Goal: Information Seeking & Learning: Learn about a topic

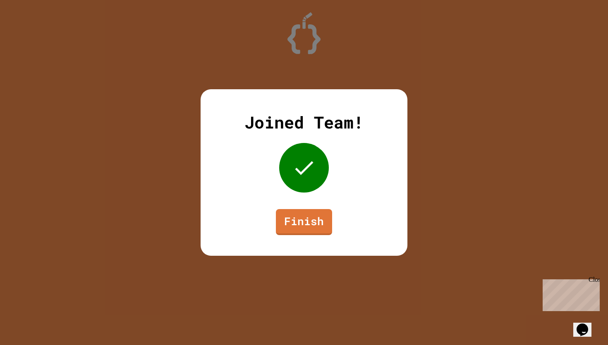
click at [298, 223] on link "Finish" at bounding box center [304, 222] width 56 height 26
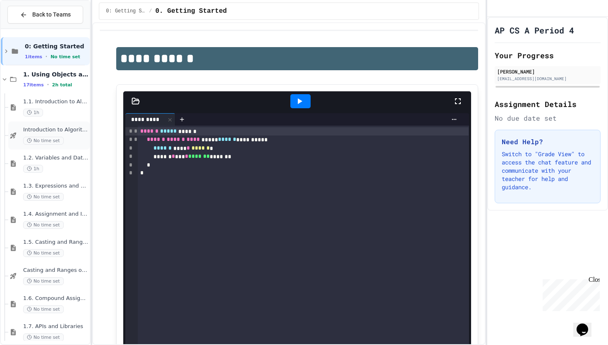
click at [10, 142] on div "Introduction to Algorithms, Programming, and Compilers No time set" at bounding box center [48, 136] width 81 height 28
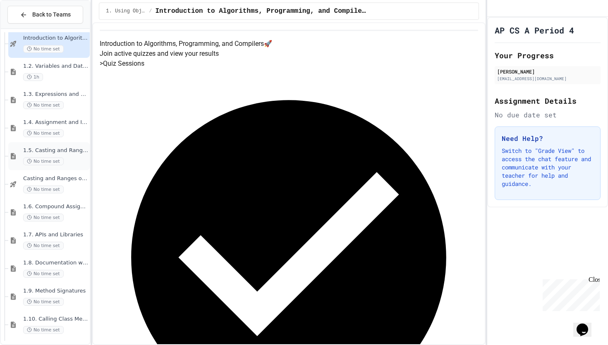
scroll to position [91, 0]
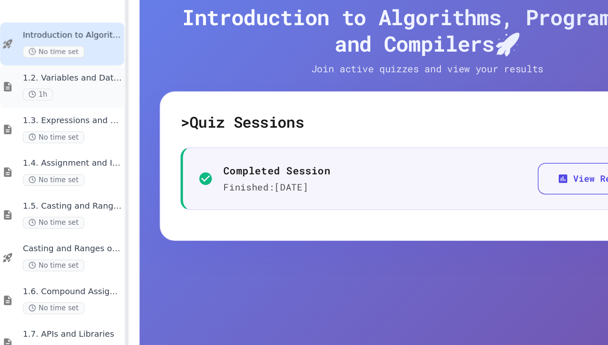
scroll to position [117, 0]
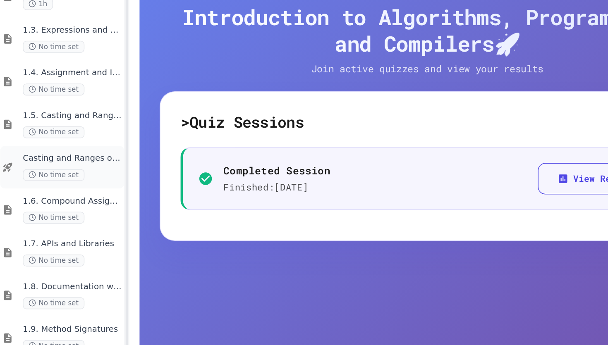
click at [65, 165] on div "No time set" at bounding box center [55, 165] width 65 height 8
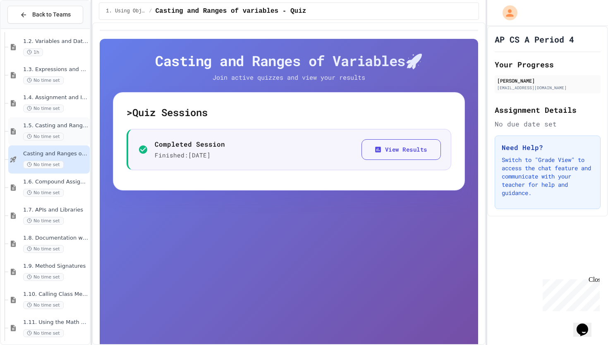
click at [38, 138] on span "No time set" at bounding box center [43, 137] width 41 height 8
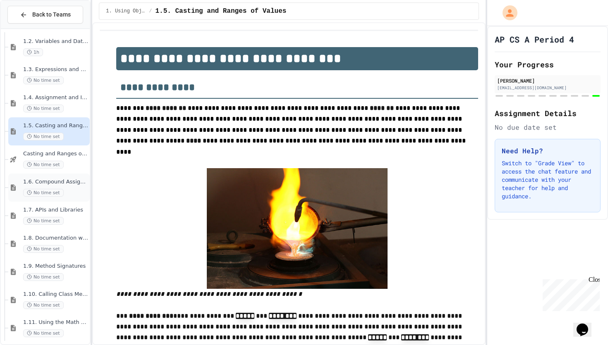
click at [55, 182] on span "1.6. Compound Assignment Operators" at bounding box center [55, 182] width 65 height 7
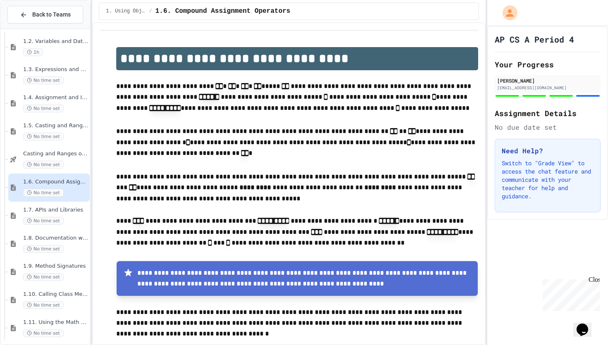
click at [65, 189] on div "1.6. Compound Assignment Operators No time set" at bounding box center [55, 188] width 65 height 18
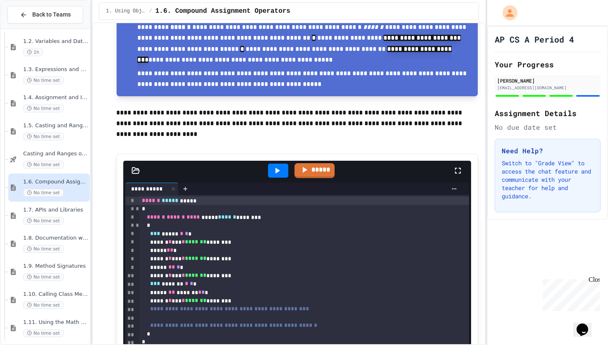
scroll to position [486, 0]
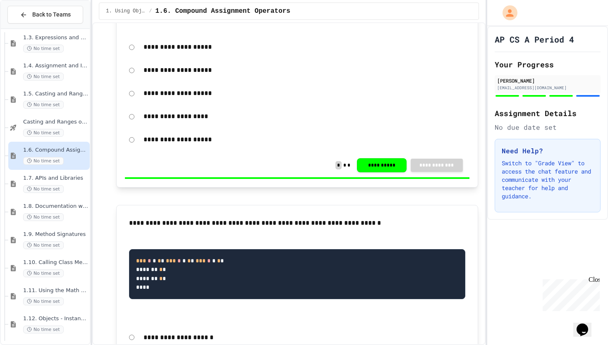
scroll to position [1146, 0]
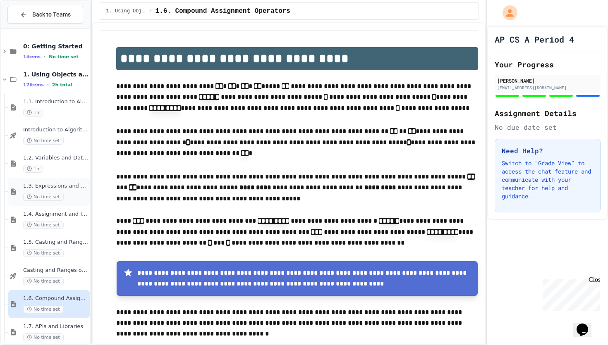
scroll to position [58, 0]
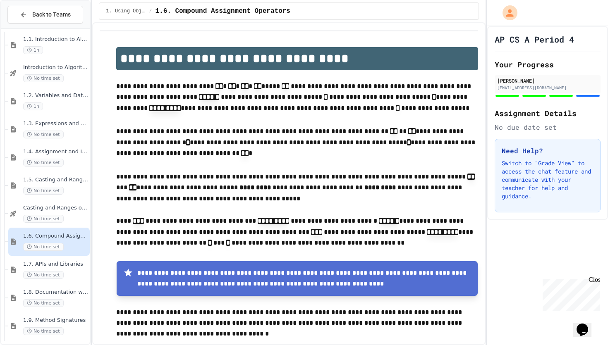
scroll to position [69, 0]
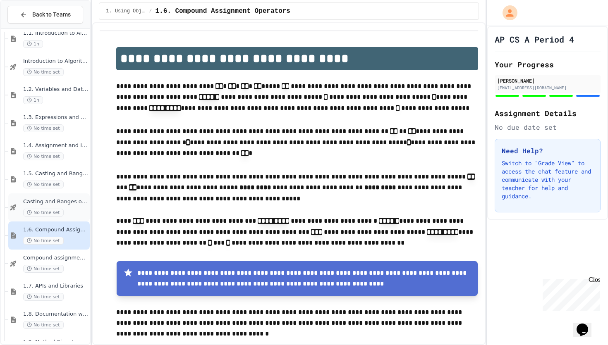
click at [47, 201] on span "Casting and Ranges of variables - Quiz" at bounding box center [55, 202] width 65 height 7
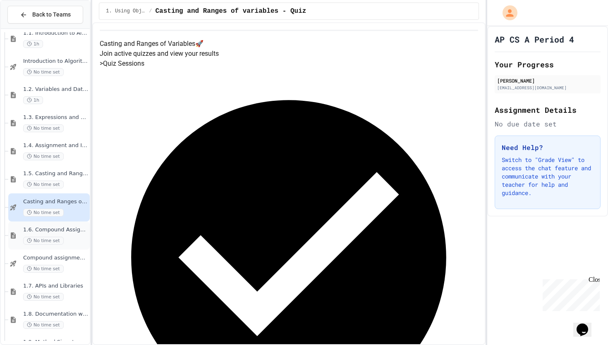
click at [78, 247] on div "1.6. Compound Assignment Operators No time set" at bounding box center [48, 236] width 81 height 28
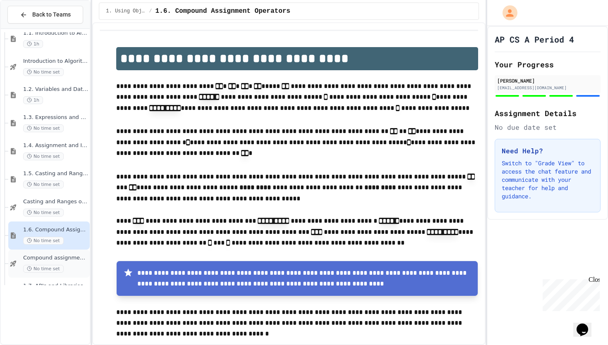
click at [37, 269] on span "No time set" at bounding box center [43, 269] width 41 height 8
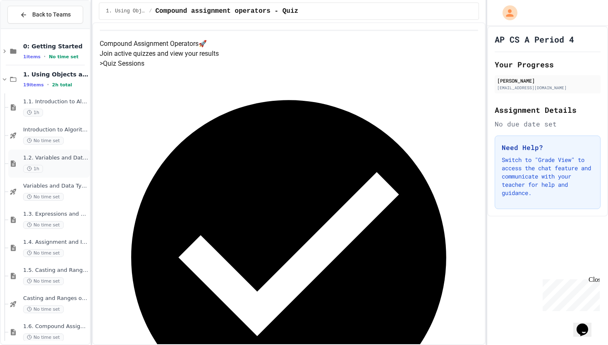
click at [64, 173] on div "1.2. Variables and Data Types 1h" at bounding box center [48, 164] width 81 height 28
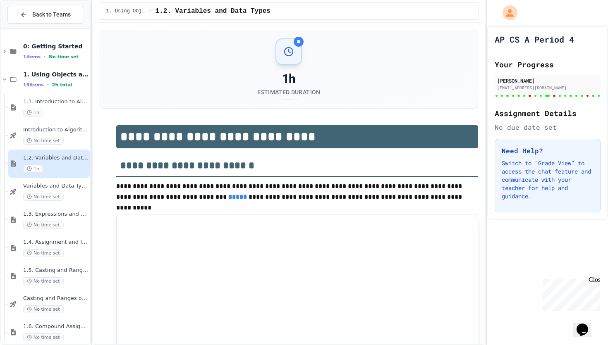
type input "***"
type input "*"
type input "******"
type input "********"
type input "***"
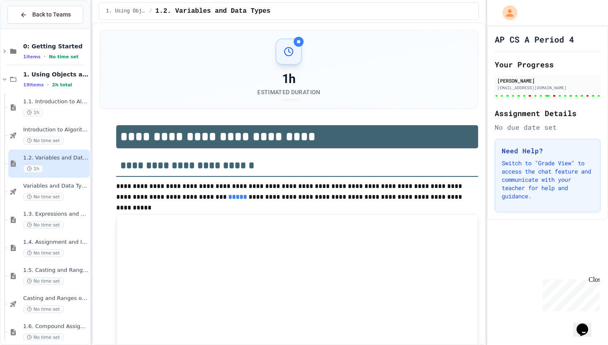
type input "********"
click at [69, 140] on div "No time set" at bounding box center [55, 141] width 65 height 8
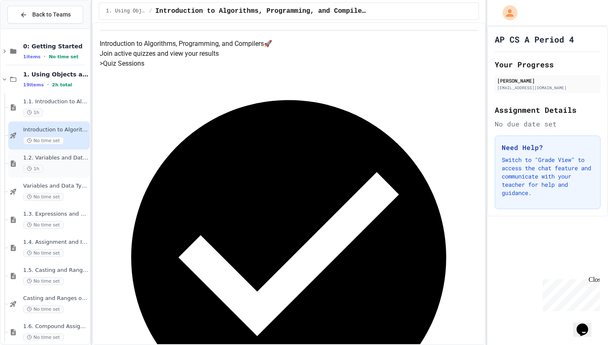
click at [64, 157] on span "1.2. Variables and Data Types" at bounding box center [55, 158] width 65 height 7
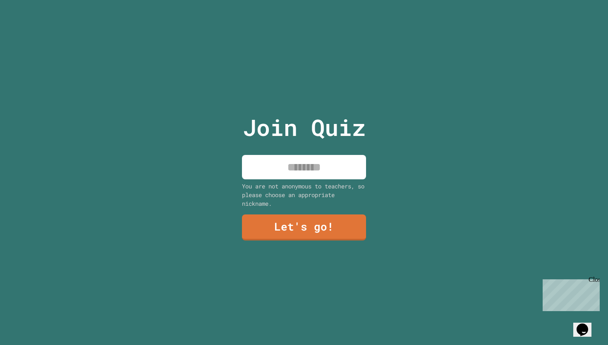
click at [341, 182] on div "You are not anonymous to teachers, so please choose an appropriate nickname." at bounding box center [304, 195] width 124 height 26
click at [342, 168] on input at bounding box center [304, 167] width 124 height 24
type input "****"
click at [287, 231] on link "Let's go!" at bounding box center [304, 228] width 128 height 27
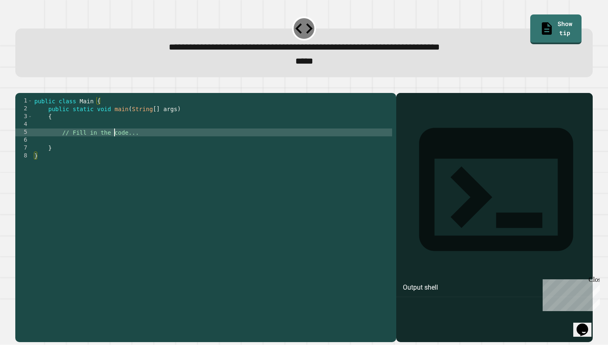
click at [114, 146] on div "public class Main { public static void main ( String [ ] args ) { // Fill in th…" at bounding box center [212, 215] width 359 height 236
click at [108, 156] on div "public class Main { public static void main ( String [ ] args ) { // Fill in th…" at bounding box center [212, 215] width 359 height 236
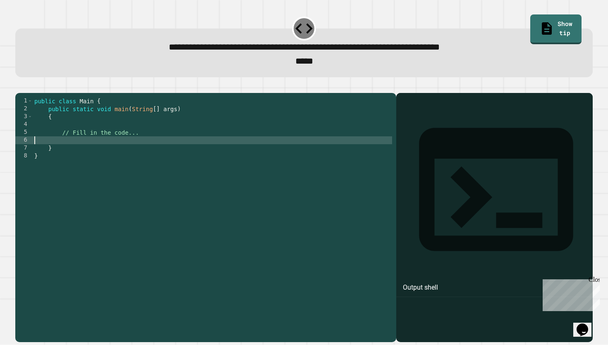
type textarea "**********"
type textarea "*"
type textarea "**********"
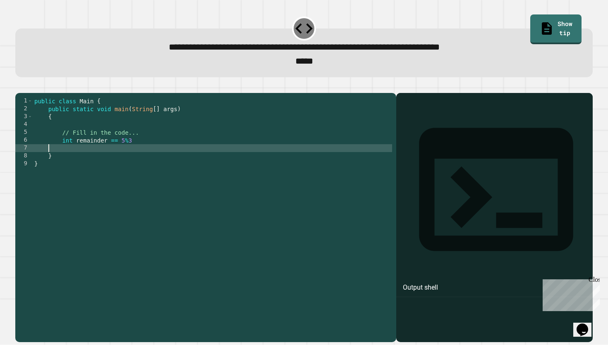
scroll to position [0, 0]
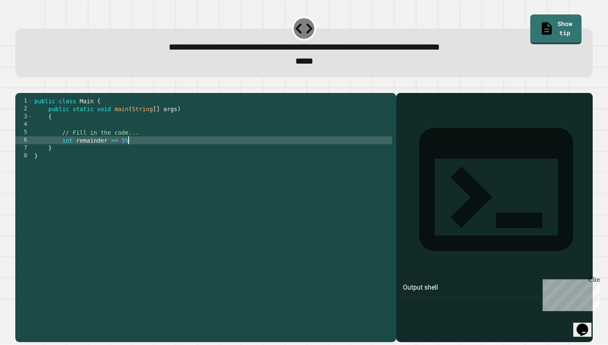
type textarea "**********"
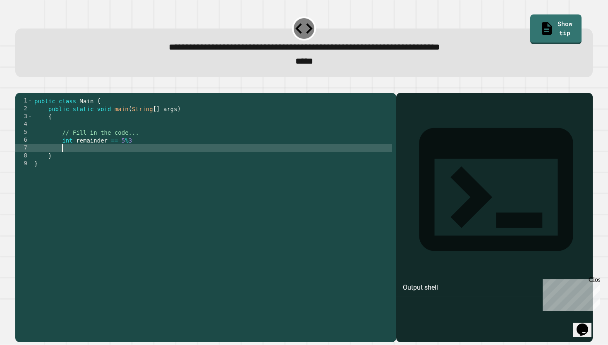
scroll to position [0, 2]
type textarea "*"
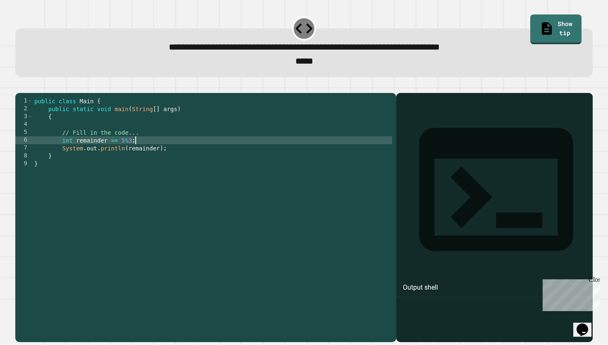
scroll to position [0, 7]
click at [19, 86] on icon "button" at bounding box center [19, 86] width 0 height 0
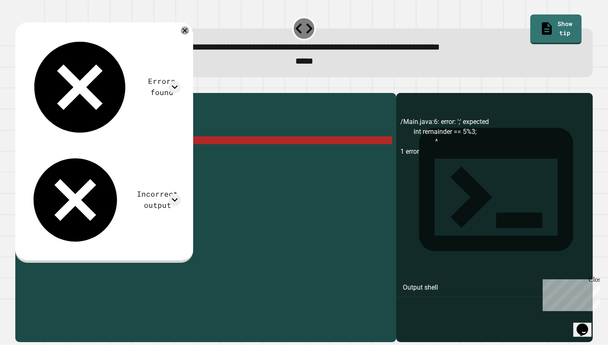
click at [146, 152] on div "public class Main { public static void main ( String [ ] args ) { // Fill in th…" at bounding box center [212, 215] width 359 height 236
click at [114, 156] on div "public class Main { public static void main ( String [ ] args ) { // Fill in th…" at bounding box center [212, 215] width 359 height 236
type textarea "**********"
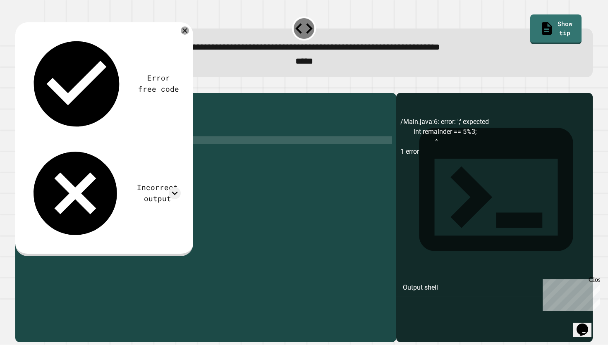
click at [19, 86] on button "button" at bounding box center [19, 86] width 0 height 0
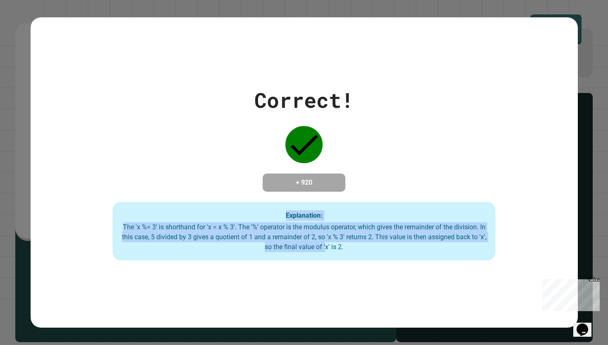
drag, startPoint x: 209, startPoint y: 156, endPoint x: 357, endPoint y: 254, distance: 176.9
click at [358, 254] on div "Correct! + 920 Explanation: The 'x %= 3' is shorthand for 'x = x % 3'. The '%' …" at bounding box center [304, 173] width 547 height 176
click at [357, 252] on div "The 'x %= 3' is shorthand for 'x = x % 3'. The '%' operator is the modulus oper…" at bounding box center [304, 238] width 366 height 30
drag, startPoint x: 356, startPoint y: 212, endPoint x: 383, endPoint y: 271, distance: 64.6
click at [383, 268] on div "Correct! + 920 Explanation: The 'x %= 3' is shorthand for 'x = x % 3'. The '%' …" at bounding box center [304, 172] width 547 height 311
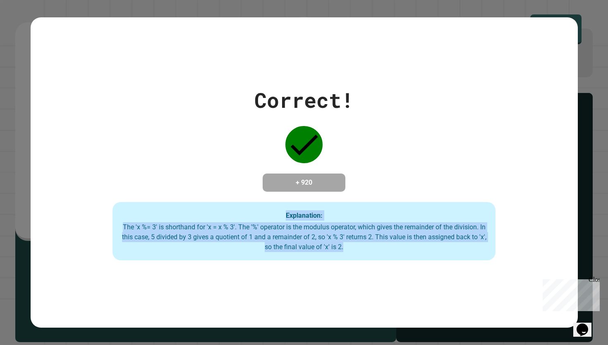
click at [383, 271] on div "Correct! + 920 Explanation: The 'x %= 3' is shorthand for 'x = x % 3'. The '%' …" at bounding box center [304, 172] width 547 height 311
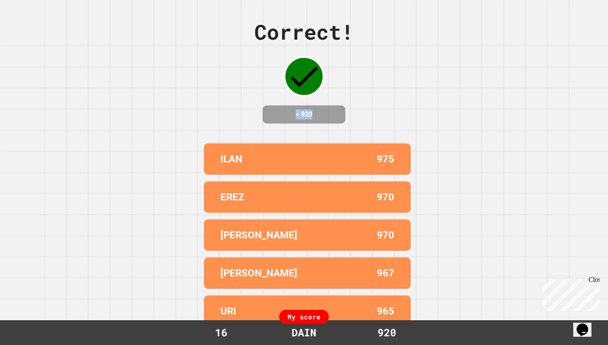
drag, startPoint x: 353, startPoint y: 105, endPoint x: 351, endPoint y: 131, distance: 26.1
click at [352, 124] on div "Correct! + 920" at bounding box center [303, 70] width 99 height 107
click at [351, 131] on div "Correct! + 920 ILAN 975 EREZ 970 RYAN KIM 970 DAVID A 967 URI 965 My score 16 D…" at bounding box center [304, 172] width 608 height 345
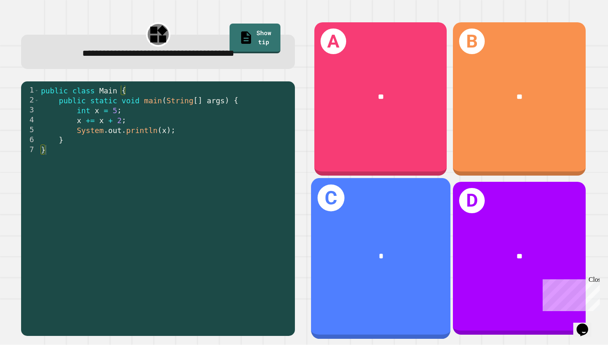
click at [405, 242] on div "*" at bounding box center [380, 256] width 139 height 43
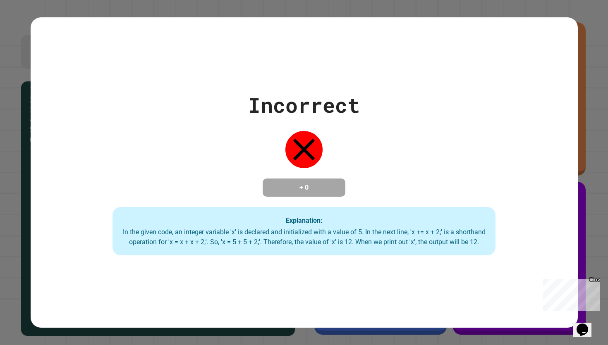
click at [583, 51] on div "Incorrect + 0 Explanation: In the given code, an integer variable 'x' is declar…" at bounding box center [304, 172] width 608 height 345
click at [550, 23] on div "Incorrect + 0 Explanation: In the given code, an integer variable 'x' is declar…" at bounding box center [304, 172] width 547 height 311
click at [581, 29] on div "Incorrect + 0 Explanation: In the given code, an integer variable 'x' is declar…" at bounding box center [304, 172] width 608 height 345
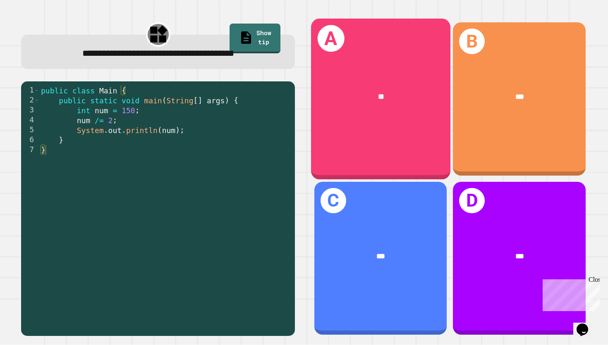
click at [385, 131] on div "A **" at bounding box center [380, 99] width 139 height 161
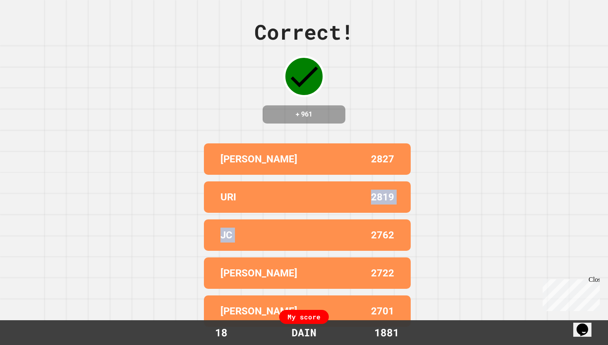
drag, startPoint x: 321, startPoint y: 210, endPoint x: 316, endPoint y: 258, distance: 48.2
click at [318, 257] on div "RYAN KIM 2827 URI 2819 JC 2762 JESSE 2722 DAVID A 2701" at bounding box center [304, 235] width 207 height 190
click at [316, 251] on div "JC 2762" at bounding box center [307, 235] width 207 height 31
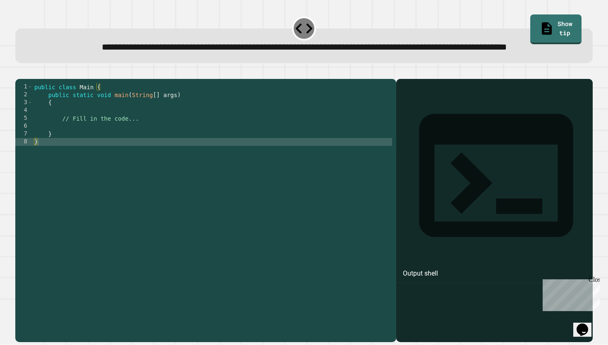
click at [188, 148] on div "public class Main { public static void main ( String [ ] args ) { // Fill in th…" at bounding box center [212, 201] width 359 height 236
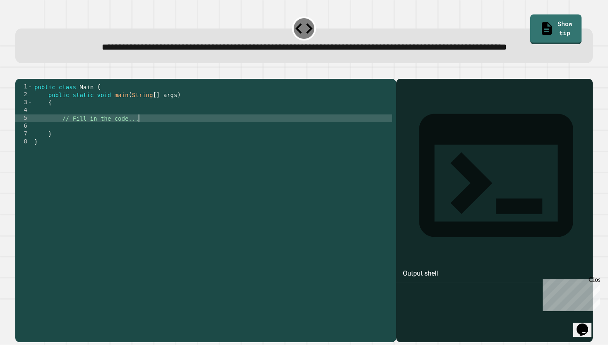
click at [183, 137] on div "public class Main { public static void main ( String [ ] args ) { // Fill in th…" at bounding box center [212, 201] width 359 height 236
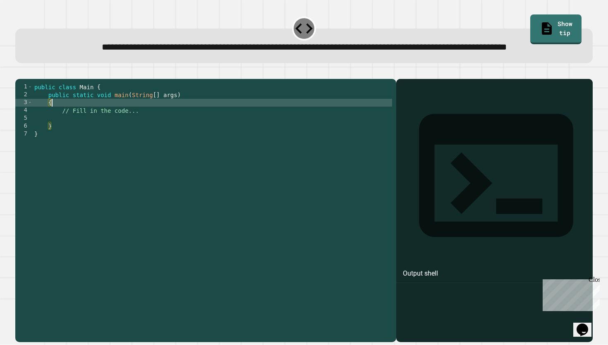
click at [206, 141] on div "public class Main { public static void main ( String [ ] args ) { // Fill in th…" at bounding box center [212, 201] width 359 height 236
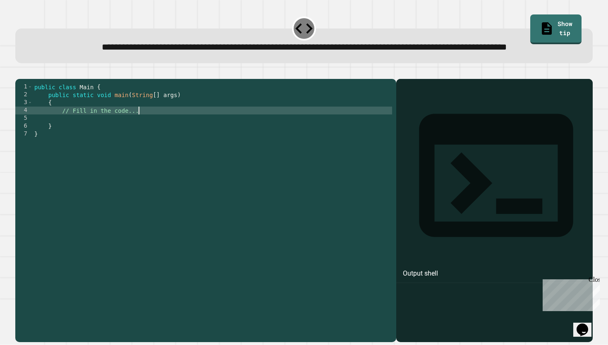
type textarea "**********"
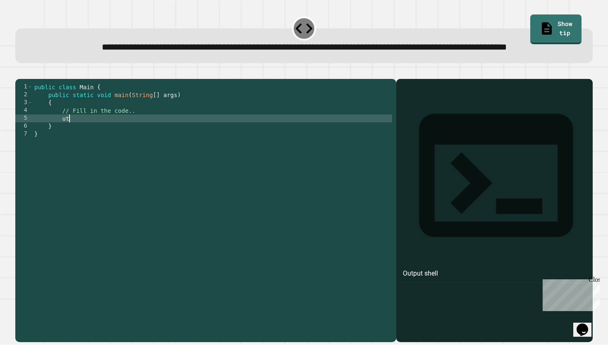
type textarea "*"
type textarea "**********"
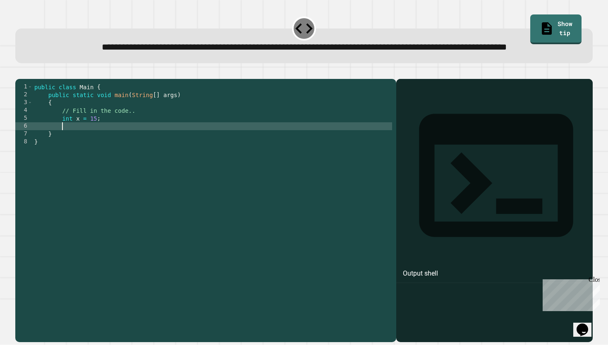
type textarea "*"
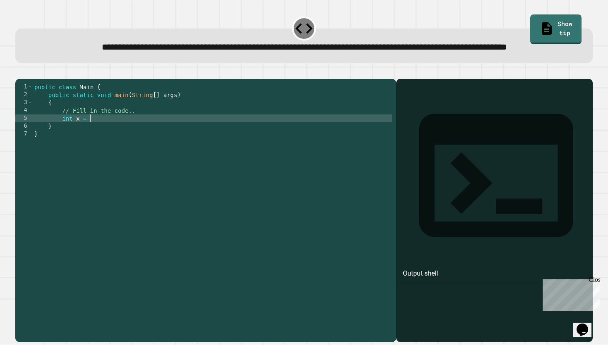
scroll to position [0, 3]
type textarea "**********"
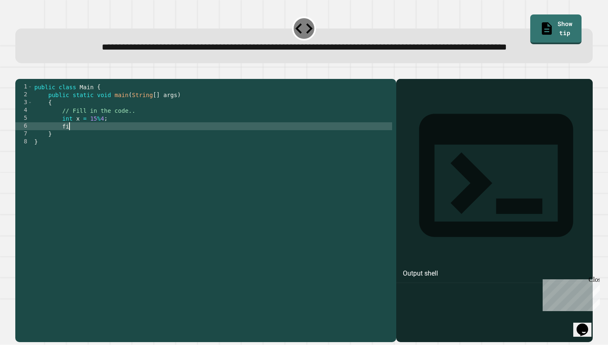
type textarea "*"
type textarea "**********"
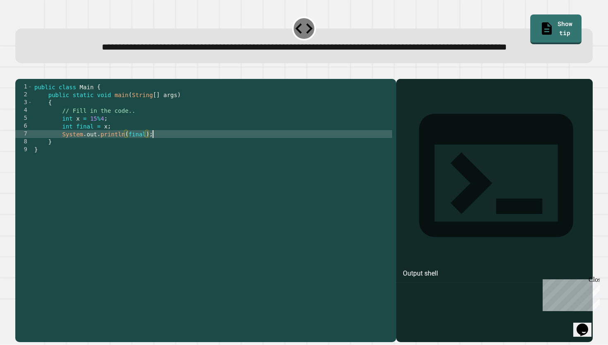
scroll to position [0, 8]
click at [19, 72] on icon "button" at bounding box center [19, 72] width 0 height 0
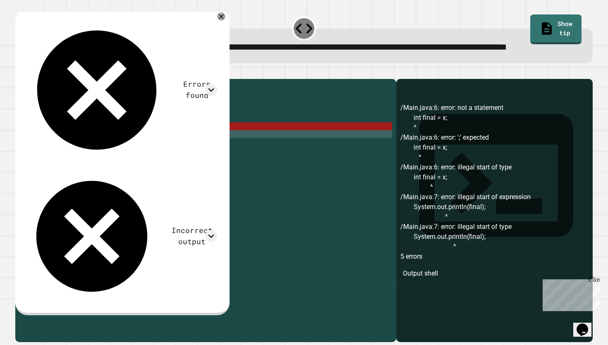
click at [197, 138] on div "public class Main { public static void main ( String [ ] args ) { // Fill in th…" at bounding box center [212, 201] width 359 height 236
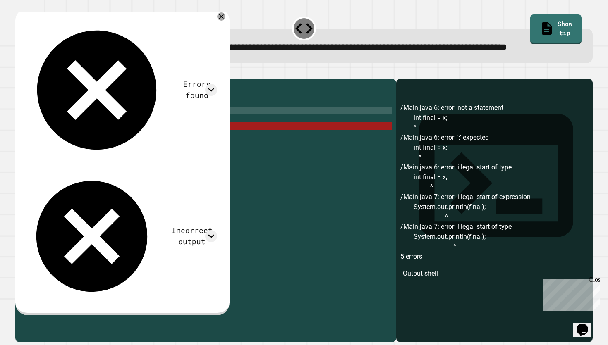
click at [197, 147] on div "public class Main { public static void main ( String [ ] args ) { // Fill in th…" at bounding box center [212, 201] width 359 height 236
click at [195, 155] on div "public class Main { public static void main ( String [ ] args ) { // Fill in th…" at bounding box center [212, 201] width 359 height 236
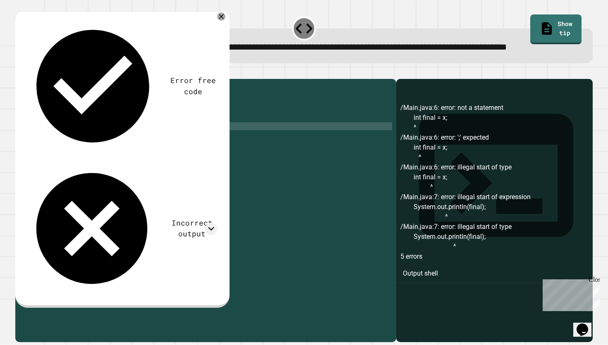
scroll to position [0, 6]
type textarea "**********"
click at [27, 80] on icon "button" at bounding box center [25, 77] width 5 height 6
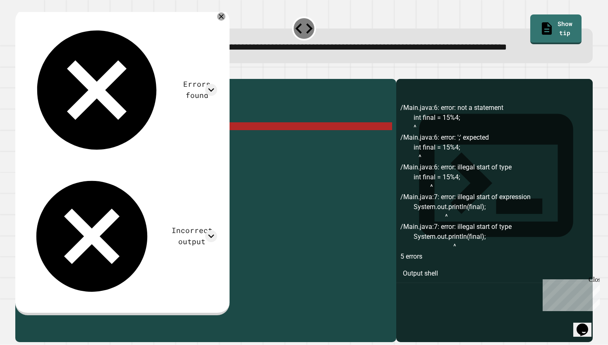
click at [162, 151] on div "public class Main { public static void main ( String [ ] args ) { // Fill in th…" at bounding box center [212, 201] width 359 height 236
click at [136, 147] on div "public class Main { public static void main ( String [ ] args ) { // Fill in th…" at bounding box center [212, 201] width 359 height 236
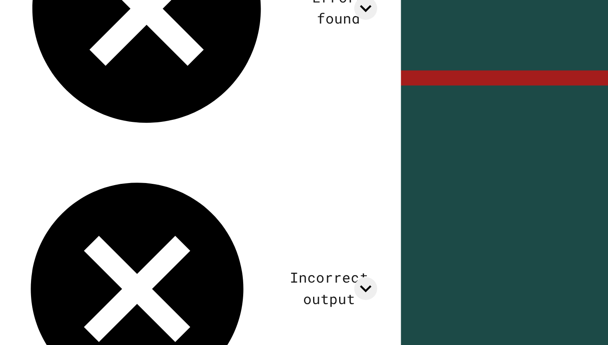
drag, startPoint x: 65, startPoint y: 163, endPoint x: 75, endPoint y: 165, distance: 11.0
click at [75, 165] on div "public class Main { public static void main ( String [ ] args ) { // Fill in th…" at bounding box center [212, 201] width 359 height 236
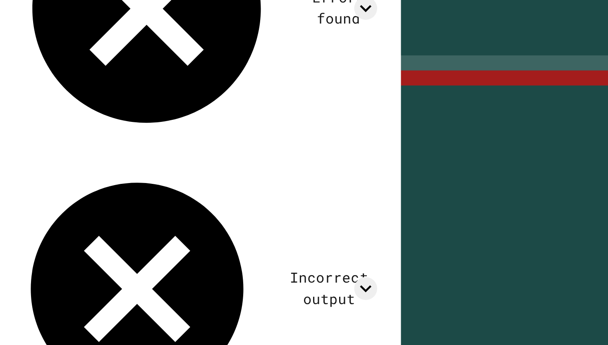
click at [128, 150] on div "public class Main { public static void main ( String [ ] args ) { // Fill in th…" at bounding box center [212, 201] width 359 height 236
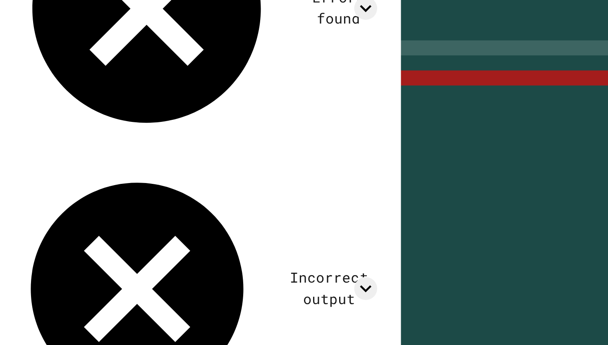
drag, startPoint x: 134, startPoint y: 138, endPoint x: 136, endPoint y: 148, distance: 10.1
click at [136, 147] on div "public class Main { public static void main ( String [ ] args ) { // Fill in th…" at bounding box center [212, 201] width 359 height 236
click at [136, 148] on div "public class Main { public static void main ( String [ ] args ) { // Fill in th…" at bounding box center [212, 201] width 359 height 236
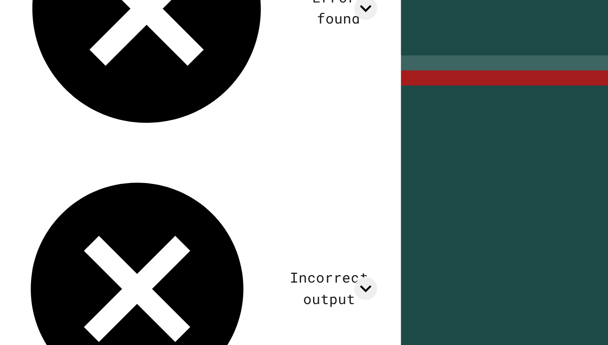
click at [126, 144] on div "public class Main { public static void main ( String [ ] args ) { // Fill in th…" at bounding box center [212, 201] width 359 height 236
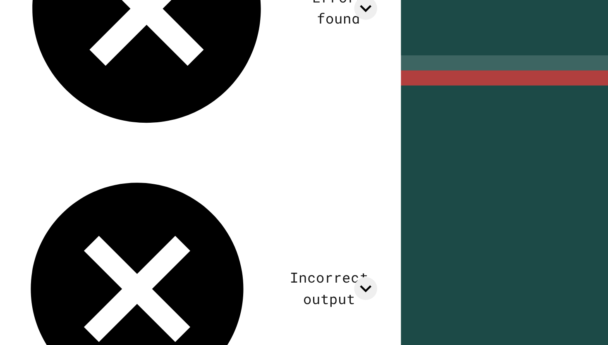
drag, startPoint x: 127, startPoint y: 146, endPoint x: 155, endPoint y: 165, distance: 33.9
click at [155, 165] on div "public class Main { public static void main ( String [ ] args ) { // Fill in th…" at bounding box center [212, 201] width 359 height 236
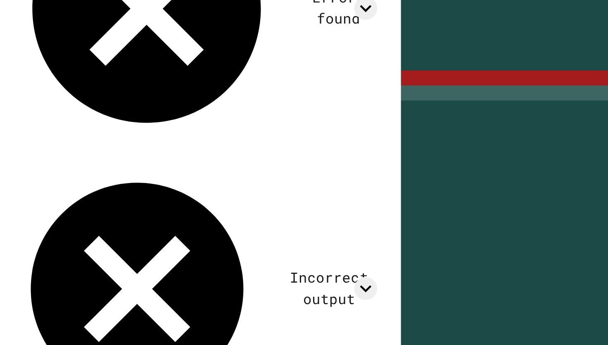
click at [155, 168] on div "public class Main { public static void main ( String [ ] args ) { // Fill in th…" at bounding box center [212, 201] width 359 height 236
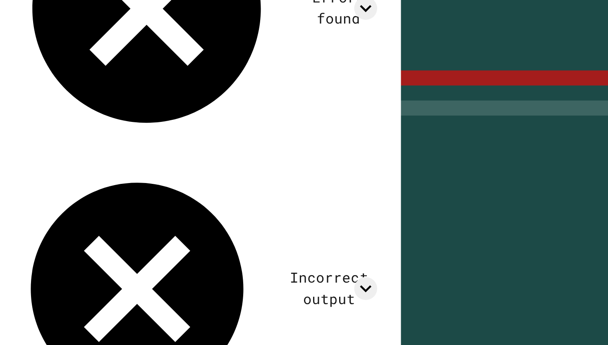
scroll to position [0, 1]
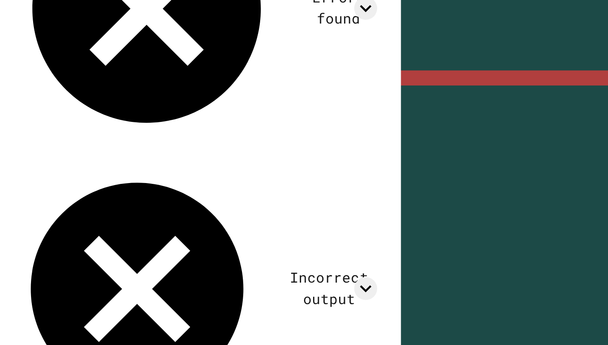
click at [155, 151] on div "public class Main { public static void main ( String [ ] args ) { // Fill in th…" at bounding box center [212, 201] width 359 height 236
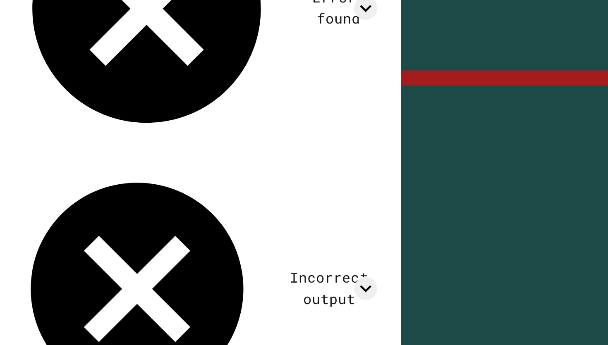
drag, startPoint x: 127, startPoint y: 157, endPoint x: 57, endPoint y: 154, distance: 69.1
click at [57, 154] on div "public class Main { public static void main ( String [ ] args ) { // Fill in th…" at bounding box center [212, 201] width 359 height 236
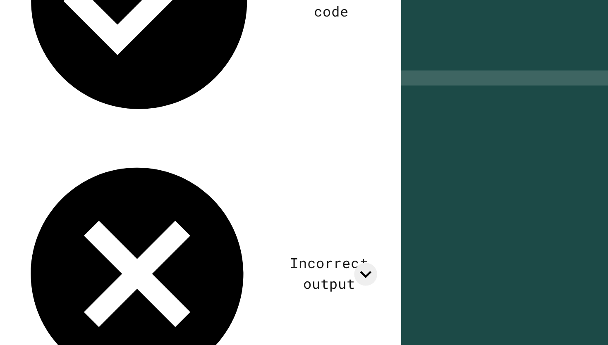
scroll to position [0, 0]
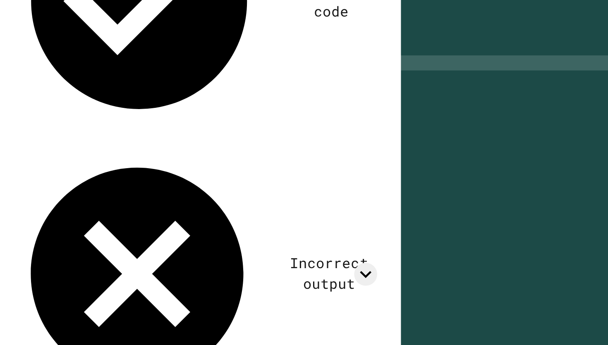
click at [138, 150] on div "public class Main { public static void main ( String [ ] args ) { // Fill in th…" at bounding box center [212, 201] width 359 height 236
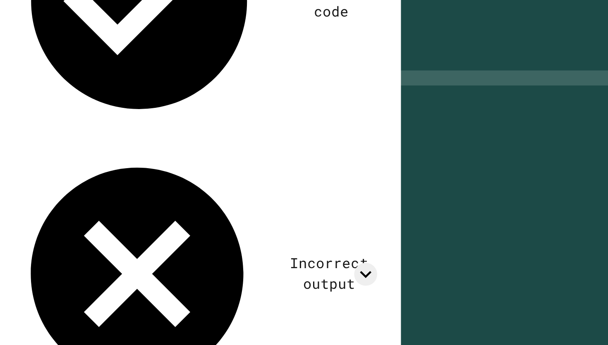
click at [138, 153] on div "public class Main { public static void main ( String [ ] args ) { // Fill in th…" at bounding box center [212, 201] width 359 height 236
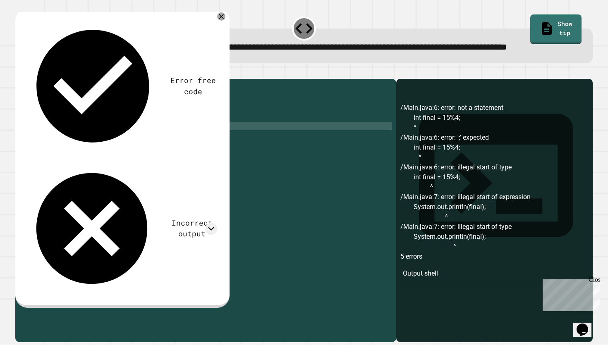
type textarea "**********"
click at [19, 72] on icon "button" at bounding box center [19, 72] width 0 height 0
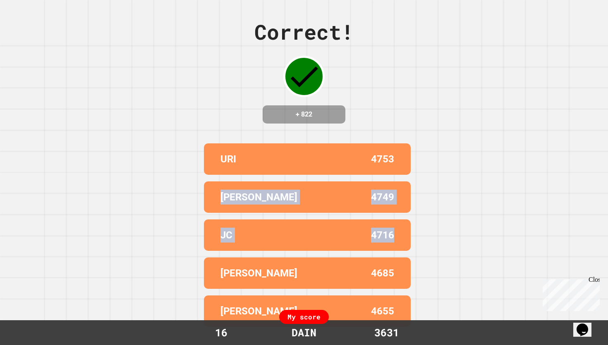
drag, startPoint x: 413, startPoint y: 178, endPoint x: 401, endPoint y: 270, distance: 92.6
click at [403, 274] on div "Correct! + 822 URI 4753 RYAN KIM 4749 JC 4716 JESSE 4685 DAVID A 4655 My score …" at bounding box center [304, 172] width 608 height 345
click at [401, 270] on div "JESSE 4685" at bounding box center [307, 273] width 207 height 31
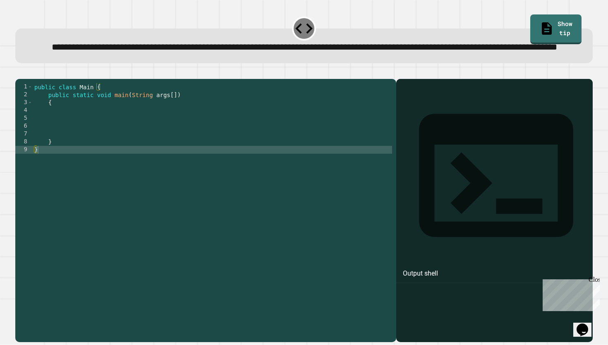
click at [192, 146] on div "public class Main { public static void main ( String args [ ]) { } }" at bounding box center [212, 201] width 359 height 236
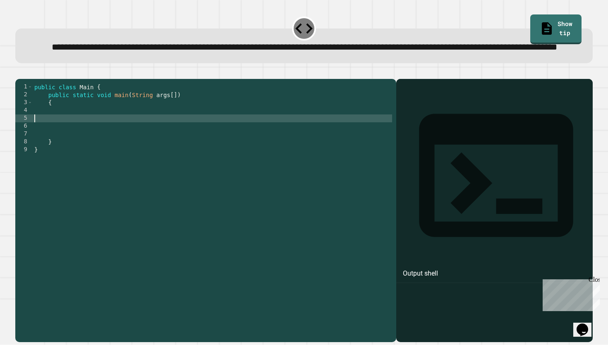
click at [191, 158] on div "public class Main { public static void main ( String args [ ]) { } }" at bounding box center [212, 201] width 359 height 236
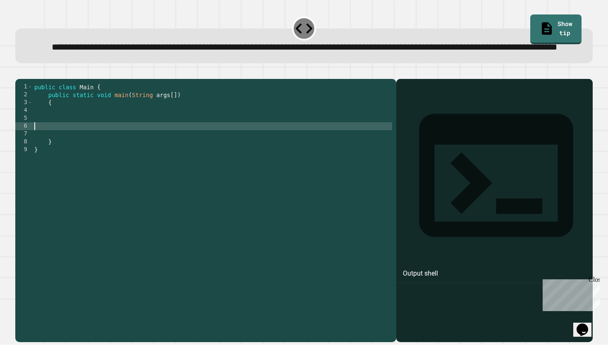
click at [191, 166] on div "public class Main { public static void main ( String args [ ]) { } }" at bounding box center [212, 201] width 359 height 236
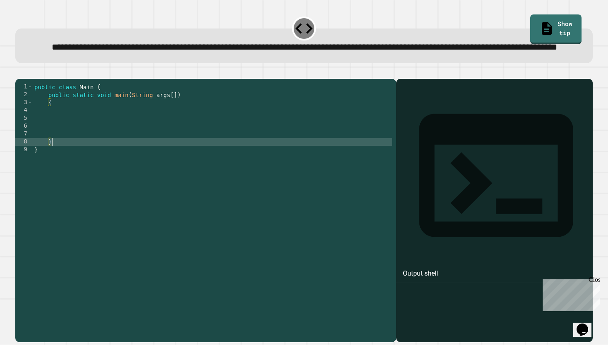
click at [189, 154] on div "public class Main { public static void main ( String args [ ]) { } }" at bounding box center [212, 201] width 359 height 236
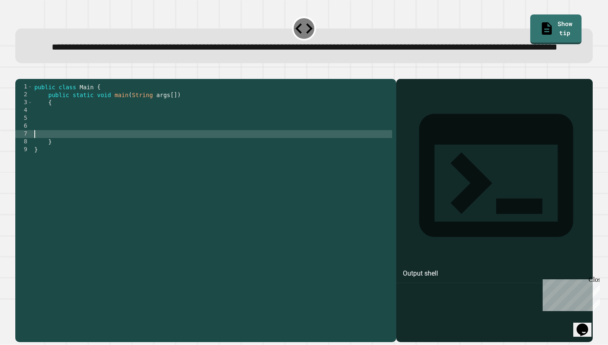
click at [189, 160] on div "public class Main { public static void main ( String args [ ]) { } }" at bounding box center [212, 201] width 359 height 236
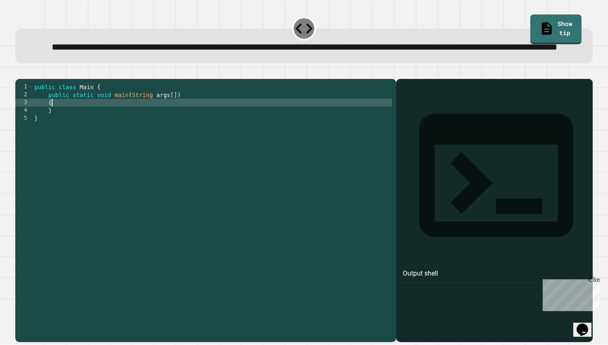
type textarea "*"
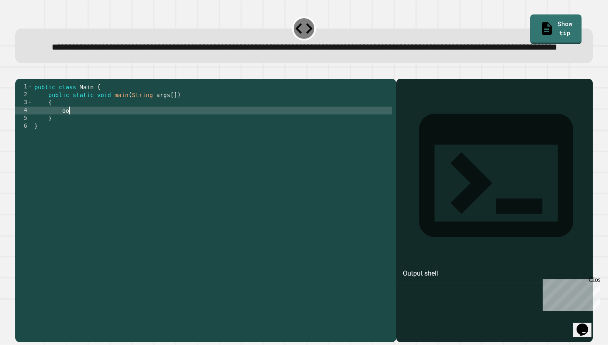
type textarea "*"
type textarea "**********"
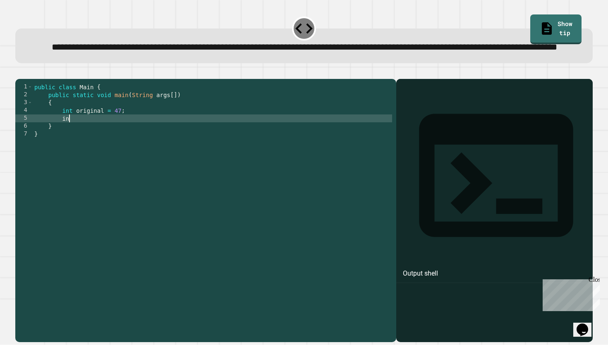
scroll to position [0, 2]
type textarea "*"
type textarea "**********"
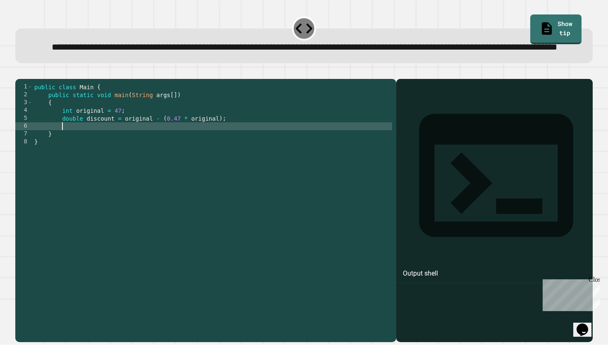
type textarea "*"
click at [190, 146] on div "public class Main { public static void main ( String args [ ]) { int original =…" at bounding box center [212, 201] width 359 height 236
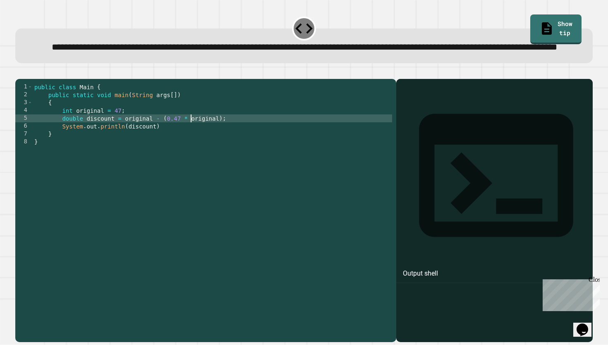
click at [213, 148] on div "public class Main { public static void main ( String args [ ]) { int original =…" at bounding box center [212, 201] width 359 height 236
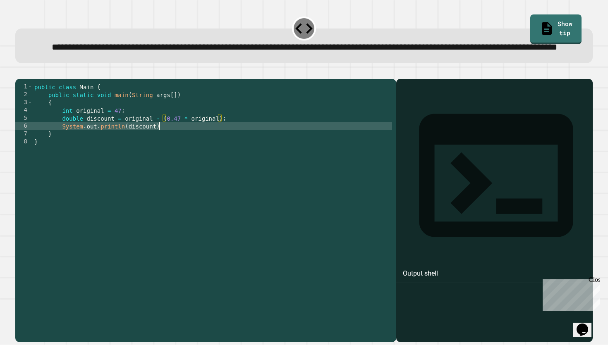
click at [197, 156] on div "public class Main { public static void main ( String args [ ]) { int original =…" at bounding box center [212, 201] width 359 height 236
click at [19, 72] on icon "button" at bounding box center [19, 72] width 0 height 0
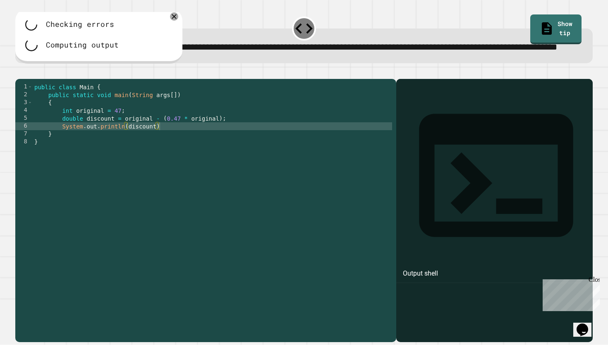
click at [168, 156] on div "public class Main { public static void main ( String args [ ]) { int original =…" at bounding box center [212, 201] width 359 height 236
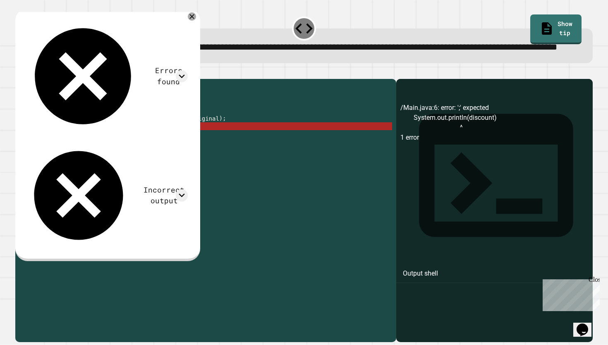
click at [19, 72] on icon "button" at bounding box center [19, 72] width 0 height 0
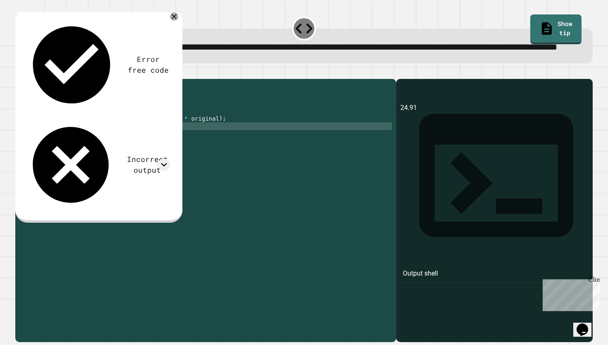
click at [158, 159] on div "public class Main { public static void main ( String args [ ]) { int original =…" at bounding box center [212, 201] width 359 height 236
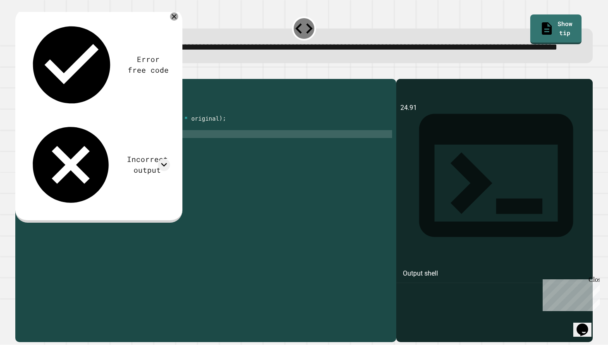
click at [108, 150] on div "public class Main { public static void main ( String args [ ]) { int original =…" at bounding box center [212, 201] width 359 height 236
drag, startPoint x: 240, startPoint y: 147, endPoint x: 127, endPoint y: 147, distance: 112.9
click at [127, 147] on div "public class Main { public static void main ( String args [ ]) { int original =…" at bounding box center [212, 201] width 359 height 236
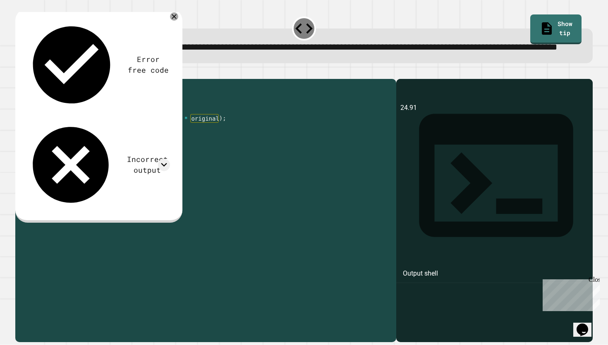
scroll to position [0, 7]
click at [191, 146] on div "public class Main { public static void main ( String args [ ]) { int original =…" at bounding box center [212, 201] width 359 height 236
click at [27, 80] on icon "button" at bounding box center [25, 77] width 5 height 6
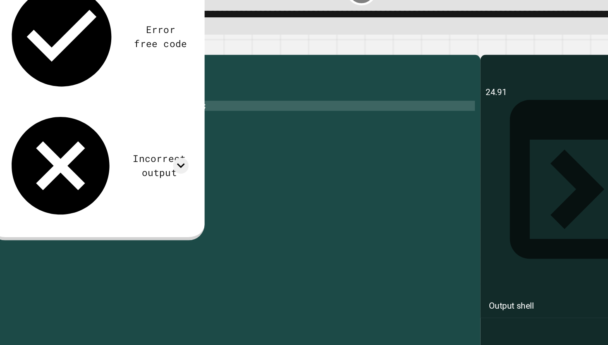
click at [132, 144] on div "public class Main { public static void main ( String args [ ]) { int original =…" at bounding box center [212, 201] width 359 height 236
click at [19, 72] on icon "button" at bounding box center [19, 72] width 0 height 0
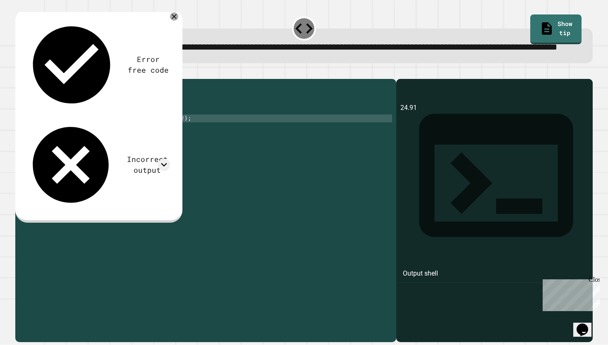
click at [72, 140] on div "public class Main { public static void main ( String args [ ]) { int original =…" at bounding box center [212, 201] width 359 height 236
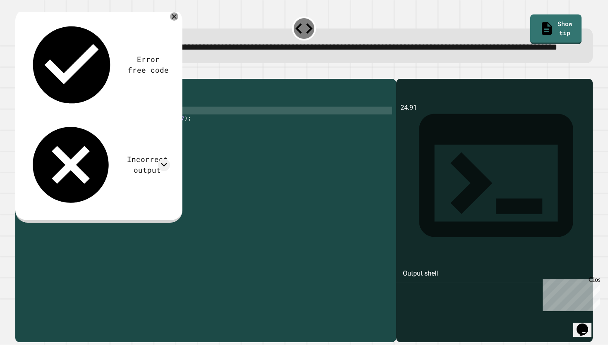
scroll to position [0, 3]
click at [129, 141] on div "public class Main { public static void main ( String args [ ]) { double origina…" at bounding box center [212, 201] width 359 height 236
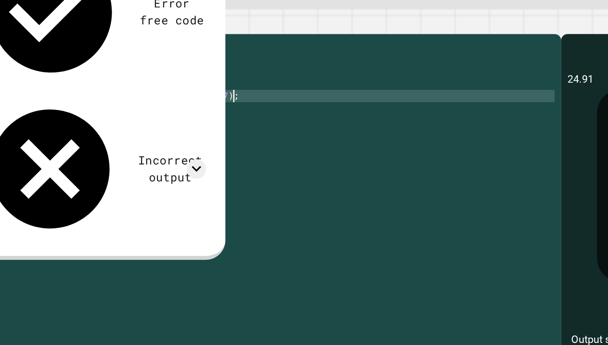
click at [186, 147] on div "public class Main { public static void main ( String args [ ]) { double origina…" at bounding box center [212, 201] width 359 height 236
click at [184, 147] on div "public class Main { public static void main ( String args [ ]) { double origina…" at bounding box center [212, 201] width 359 height 236
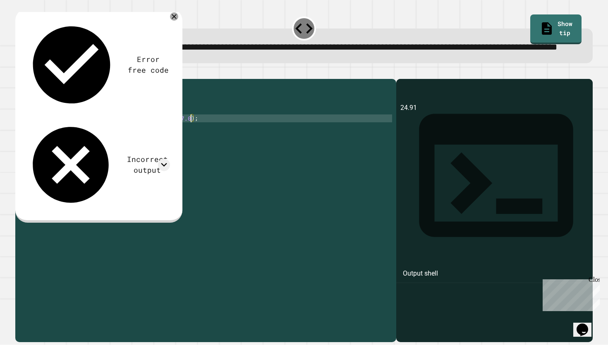
click at [19, 72] on icon "button" at bounding box center [19, 72] width 0 height 0
click at [170, 161] on div "public class Main { public static void main ( String args [ ]) { double origina…" at bounding box center [212, 201] width 359 height 236
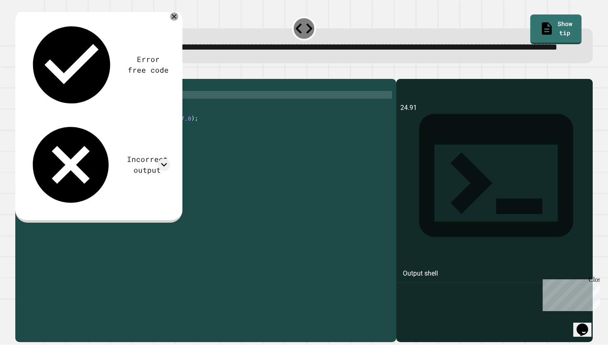
drag, startPoint x: 176, startPoint y: 124, endPoint x: 187, endPoint y: 148, distance: 26.3
click at [187, 148] on div "public class Main { public static void main ( String args [ ]) { double origina…" at bounding box center [212, 201] width 359 height 236
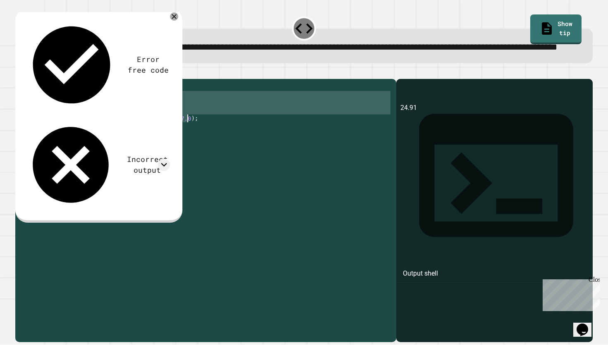
click at [187, 147] on div "public class Main { public static void main ( String args [ ]) { double origina…" at bounding box center [212, 201] width 359 height 236
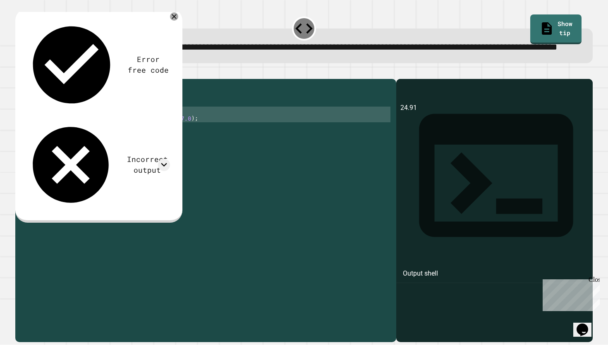
drag, startPoint x: 189, startPoint y: 136, endPoint x: 196, endPoint y: 154, distance: 19.7
click at [196, 154] on div "public class Main { public static void main ( String args [ ]) { double origina…" at bounding box center [212, 201] width 359 height 236
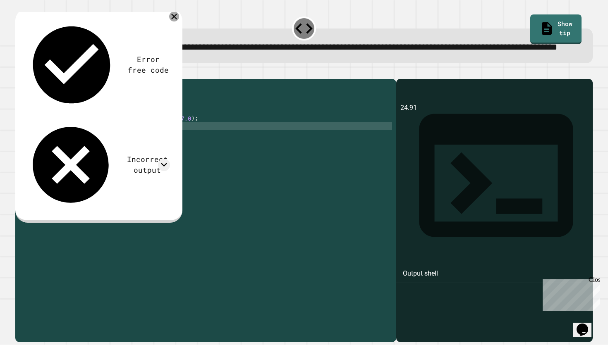
click at [172, 22] on icon at bounding box center [174, 17] width 10 height 10
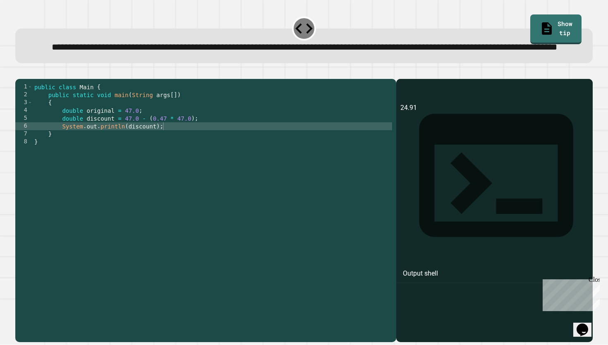
click at [172, 124] on div "public class Main { public static void main ( String args [ ]) { double origina…" at bounding box center [212, 201] width 359 height 236
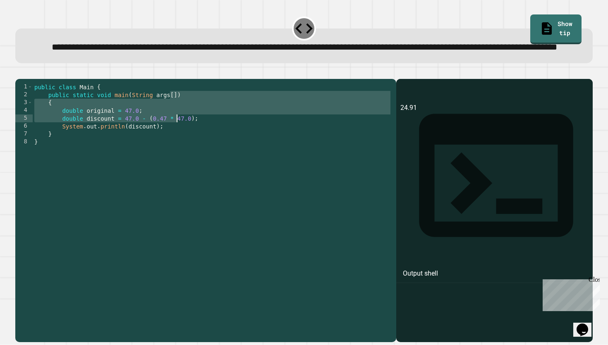
drag, startPoint x: 169, startPoint y: 120, endPoint x: 176, endPoint y: 159, distance: 39.9
click at [177, 160] on div "public class Main { public static void main ( String args [ ]) { double origina…" at bounding box center [212, 201] width 359 height 236
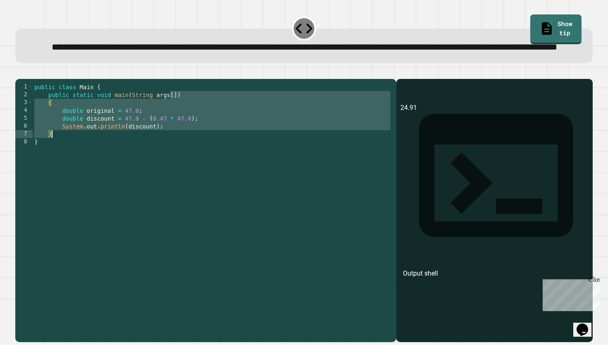
click at [176, 159] on div "public class Main { public static void main ( String args [ ]) { double origina…" at bounding box center [212, 201] width 359 height 236
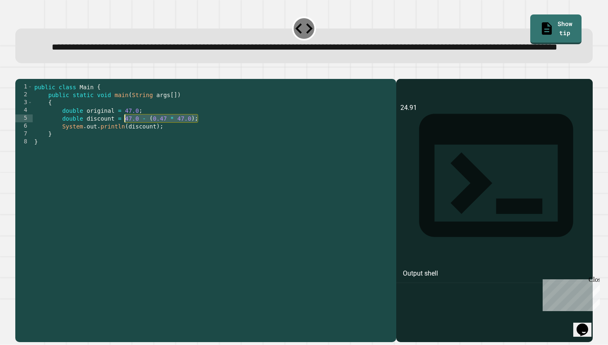
drag, startPoint x: 209, startPoint y: 148, endPoint x: 126, endPoint y: 147, distance: 83.1
click at [126, 147] on div "public class Main { public static void main ( String args [ ]) { double origina…" at bounding box center [212, 201] width 359 height 236
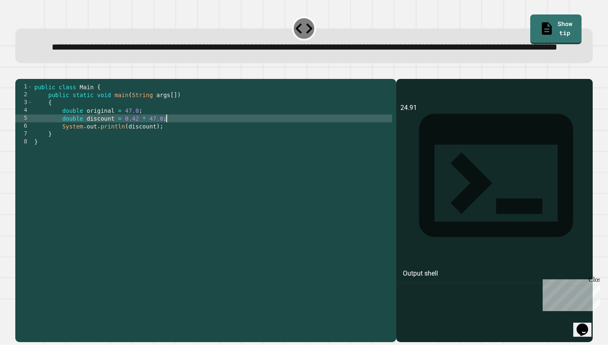
scroll to position [0, 9]
click at [142, 156] on div "public class Main { public static void main ( String args [ ]) { double origina…" at bounding box center [212, 201] width 359 height 236
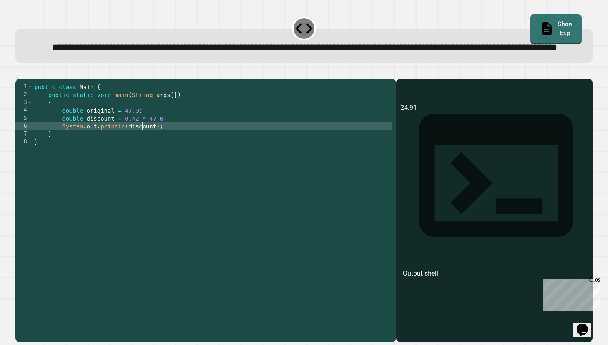
click at [142, 156] on div "public class Main { public static void main ( String args [ ]) { double origina…" at bounding box center [212, 201] width 359 height 236
type textarea "**********"
click at [19, 72] on icon "button" at bounding box center [19, 72] width 0 height 0
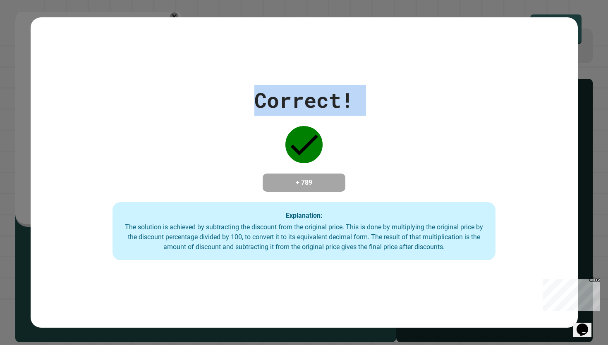
drag, startPoint x: 255, startPoint y: 101, endPoint x: 352, endPoint y: 213, distance: 148.1
click at [352, 204] on div "Correct! + 789 Explanation: The solution is achieved by subtracting the discoun…" at bounding box center [304, 173] width 547 height 176
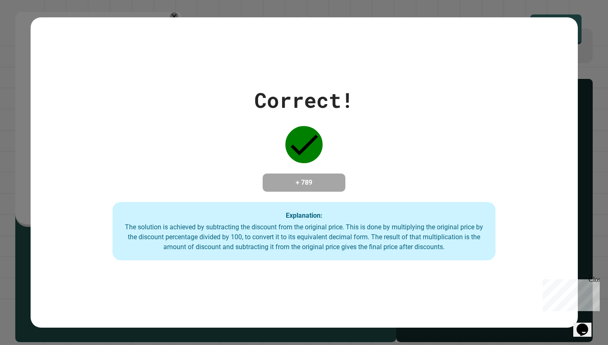
click at [352, 217] on div "Explanation: The solution is achieved by subtracting the discount from the orig…" at bounding box center [304, 231] width 383 height 59
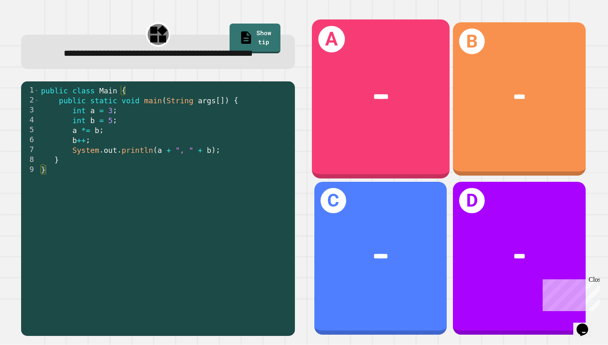
click at [368, 134] on div "A *****" at bounding box center [381, 98] width 138 height 159
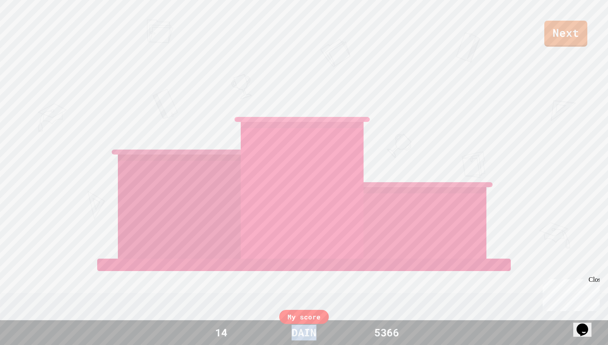
drag, startPoint x: 270, startPoint y: 330, endPoint x: 295, endPoint y: 345, distance: 29.4
click at [295, 345] on div "My score 14 DAIN 5366" at bounding box center [304, 333] width 608 height 25
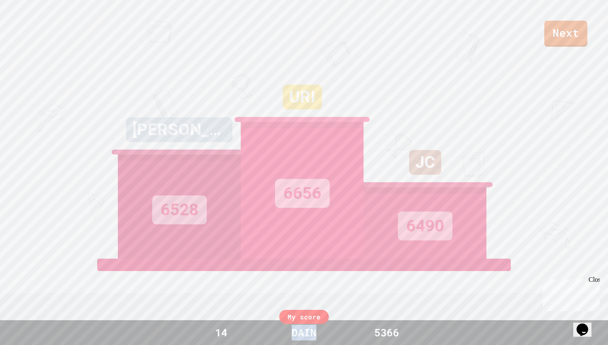
click at [295, 345] on div "My score 14 DAIN 5366" at bounding box center [304, 333] width 608 height 25
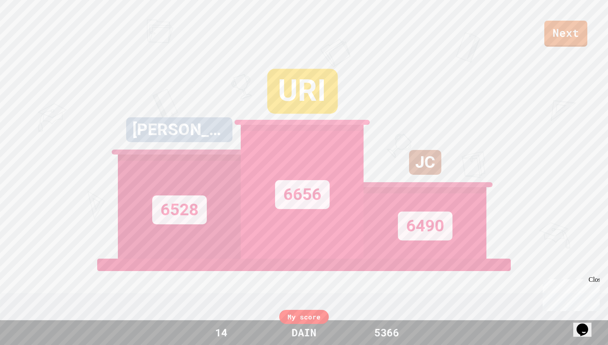
drag, startPoint x: 209, startPoint y: 343, endPoint x: 231, endPoint y: 342, distance: 22.4
click at [231, 342] on div "My score 14 DAIN 5366" at bounding box center [304, 333] width 608 height 25
drag, startPoint x: 231, startPoint y: 342, endPoint x: 214, endPoint y: 324, distance: 25.2
click at [214, 324] on div "My score 14 DAIN 5366" at bounding box center [304, 333] width 608 height 25
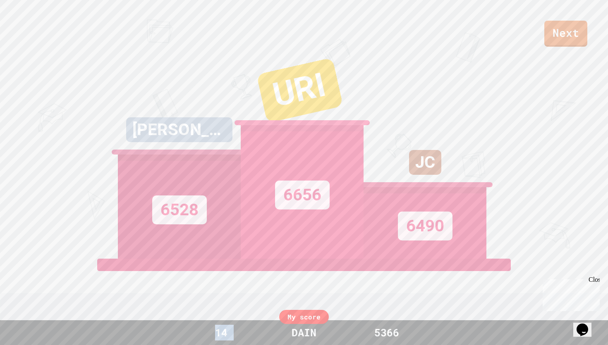
click at [214, 324] on div "My score 14 DAIN 5366" at bounding box center [304, 333] width 608 height 25
drag, startPoint x: 214, startPoint y: 324, endPoint x: 244, endPoint y: 343, distance: 35.3
click at [244, 343] on div "My score 14 DAIN 5366" at bounding box center [304, 333] width 608 height 25
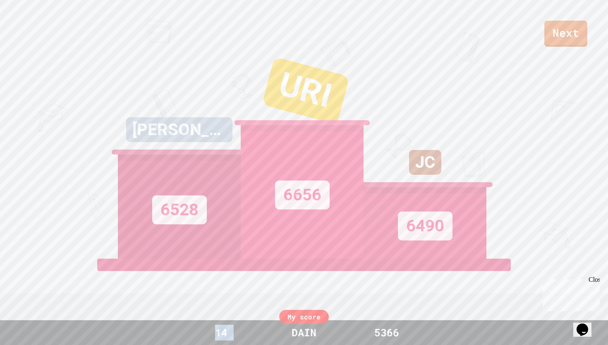
click at [243, 340] on div "14" at bounding box center [221, 333] width 62 height 16
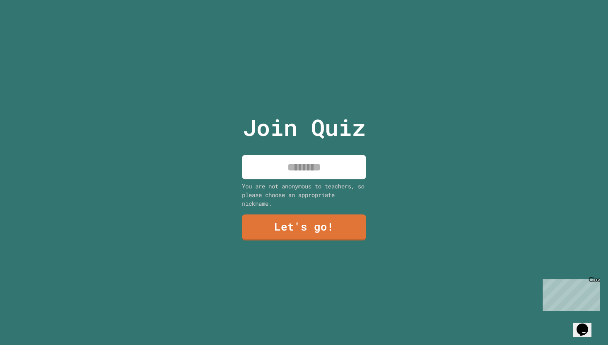
click at [296, 177] on input at bounding box center [304, 167] width 124 height 24
type input "*"
type input "****"
click at [316, 230] on link "Let's go!" at bounding box center [304, 226] width 122 height 27
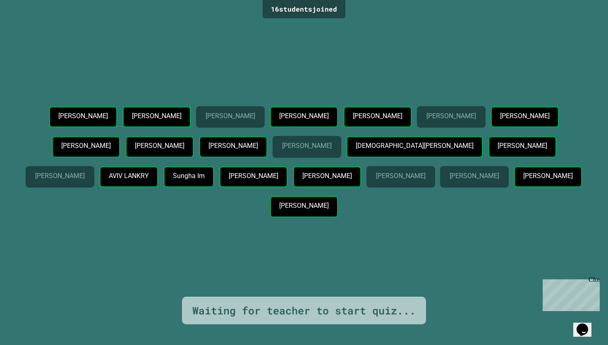
drag, startPoint x: 314, startPoint y: 129, endPoint x: 310, endPoint y: 151, distance: 22.2
click at [311, 151] on div "[PERSON_NAME] [PERSON_NAME] Joonseo [PERSON_NAME] [PERSON_NAME] Son [PERSON_NAM…" at bounding box center [304, 163] width 567 height 115
click at [194, 151] on div "[PERSON_NAME]" at bounding box center [159, 147] width 69 height 22
drag, startPoint x: 300, startPoint y: 201, endPoint x: 300, endPoint y: 209, distance: 7.9
click at [440, 188] on div "[PERSON_NAME]" at bounding box center [474, 177] width 69 height 22
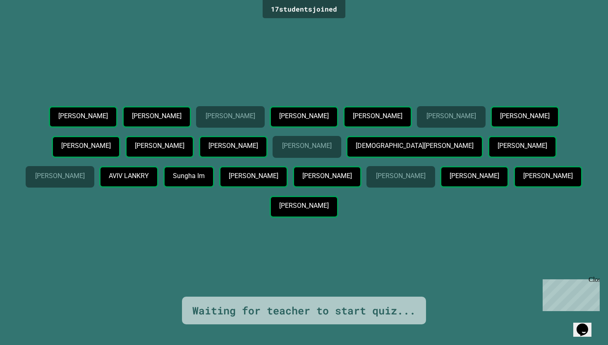
click at [440, 188] on div "[PERSON_NAME]" at bounding box center [474, 177] width 69 height 22
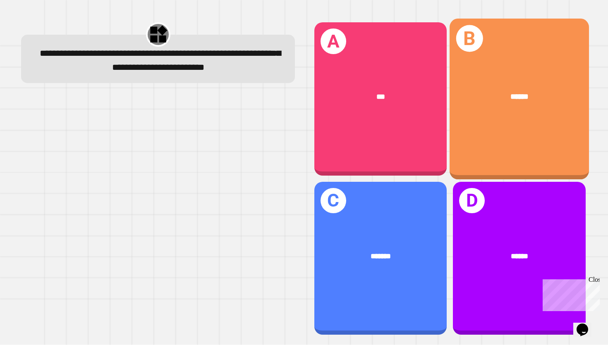
click at [502, 123] on div "B ******" at bounding box center [519, 99] width 139 height 161
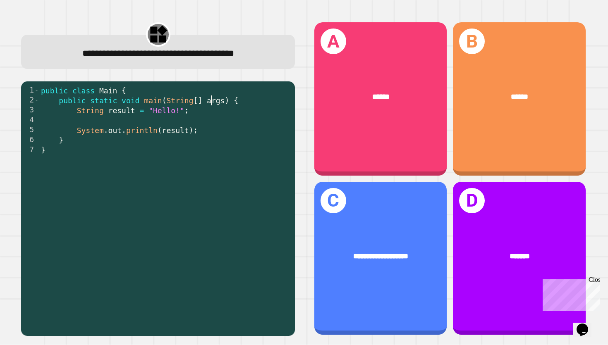
drag, startPoint x: 210, startPoint y: 99, endPoint x: 217, endPoint y: 127, distance: 29.0
click at [217, 127] on div "public class Main { public static void main ( String [ ] args ) { String result…" at bounding box center [164, 215] width 251 height 258
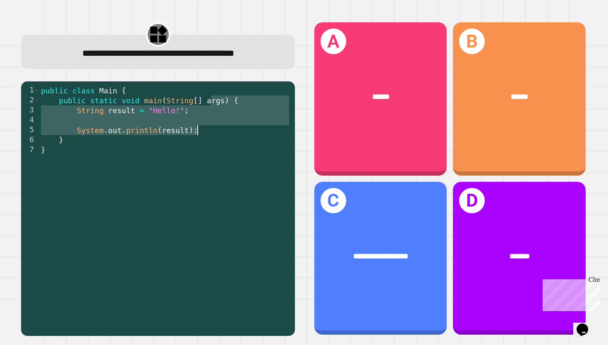
click at [217, 127] on div "public class Main { public static void main ( String [ ] args ) { String result…" at bounding box center [164, 215] width 251 height 258
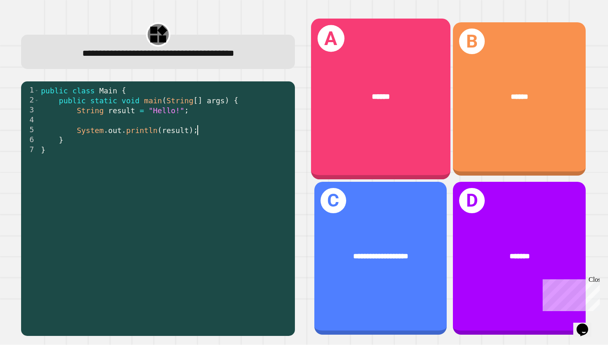
click at [377, 127] on div "A ******" at bounding box center [380, 99] width 139 height 161
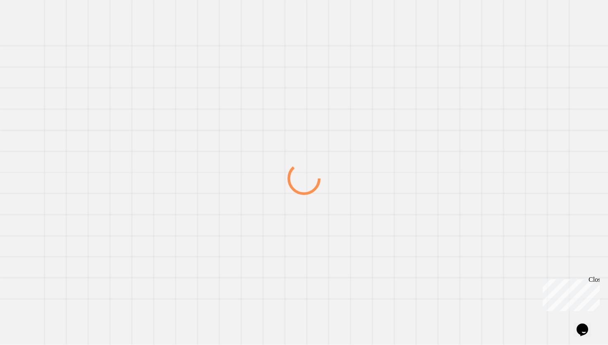
click at [377, 127] on div at bounding box center [304, 178] width 584 height 333
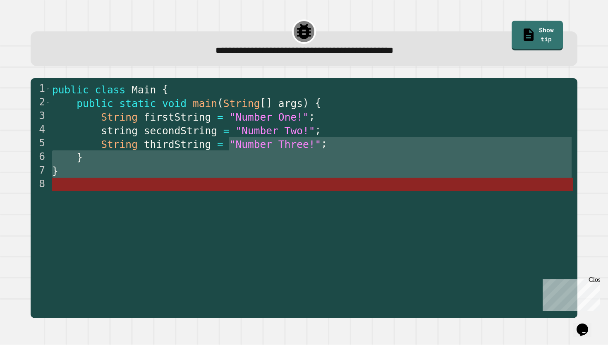
drag, startPoint x: 228, startPoint y: 144, endPoint x: 228, endPoint y: 184, distance: 40.1
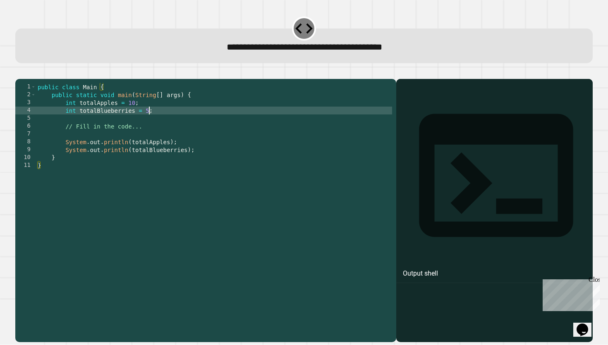
click at [149, 123] on div "public class Main { public static void main ( String [ ] args ) { int totalAppl…" at bounding box center [214, 208] width 356 height 251
type textarea "**********"
click at [19, 72] on icon "button" at bounding box center [19, 72] width 0 height 0
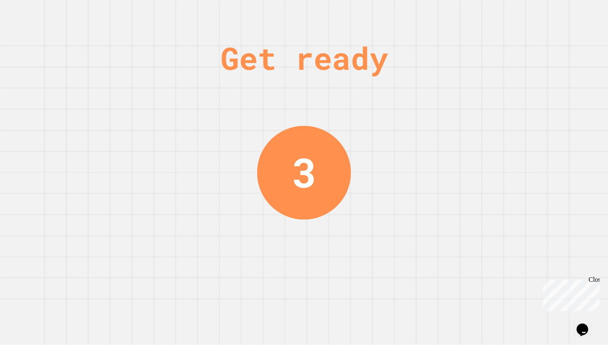
drag, startPoint x: 324, startPoint y: 144, endPoint x: 338, endPoint y: 193, distance: 50.3
click at [339, 194] on div "Get ready 3" at bounding box center [304, 172] width 608 height 345
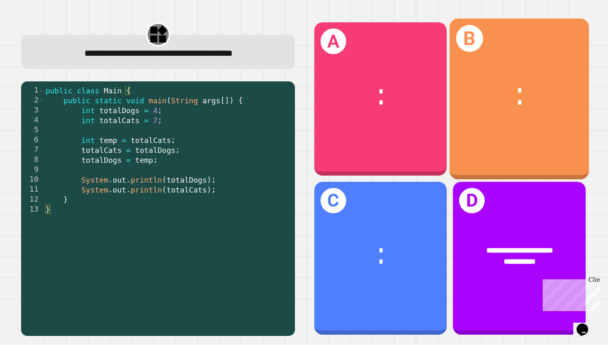
click at [476, 116] on div "* *" at bounding box center [519, 96] width 139 height 55
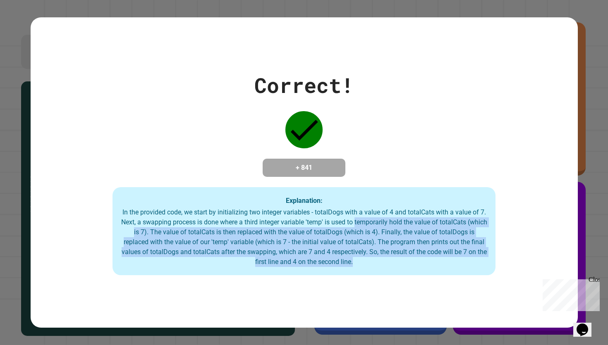
drag, startPoint x: 371, startPoint y: 223, endPoint x: 382, endPoint y: 263, distance: 41.9
click at [383, 263] on div "In the provided code, we start by initializing two integer variables - totalDog…" at bounding box center [304, 238] width 366 height 60
click at [382, 263] on div "In the provided code, we start by initializing two integer variables - totalDog…" at bounding box center [304, 238] width 366 height 60
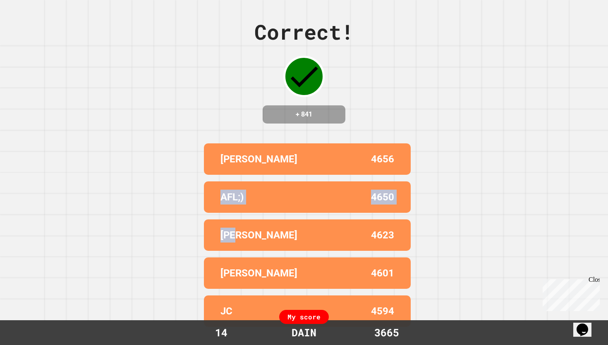
drag, startPoint x: 263, startPoint y: 194, endPoint x: 312, endPoint y: 271, distance: 90.6
click at [314, 271] on div "[PERSON_NAME] 4656 AFL;) 4650 [PERSON_NAME] 4623 [PERSON_NAME] 4601 JC 4594" at bounding box center [304, 235] width 207 height 190
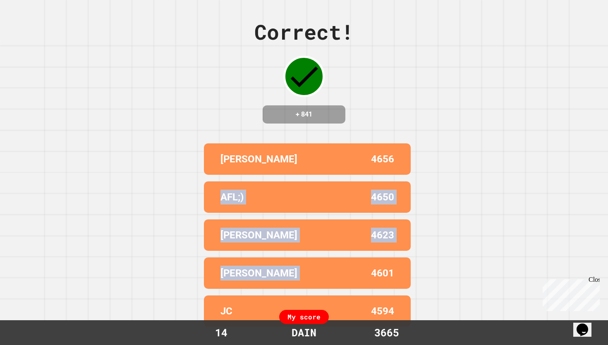
click at [312, 271] on div "[PERSON_NAME] 4601" at bounding box center [307, 273] width 207 height 31
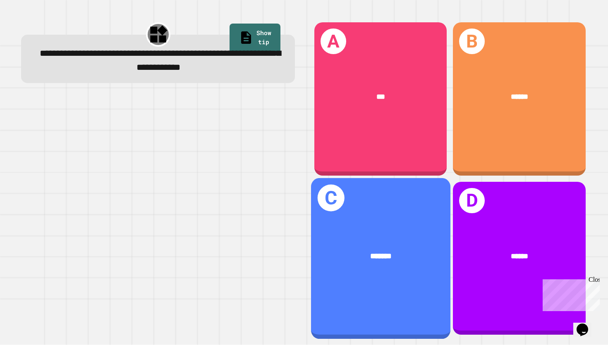
click at [406, 248] on div "*******" at bounding box center [380, 256] width 139 height 43
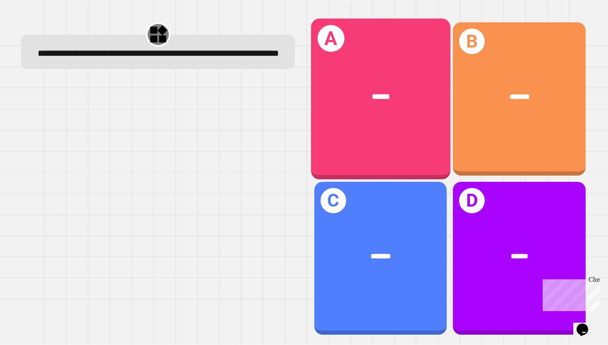
click at [362, 106] on div "******" at bounding box center [380, 96] width 139 height 43
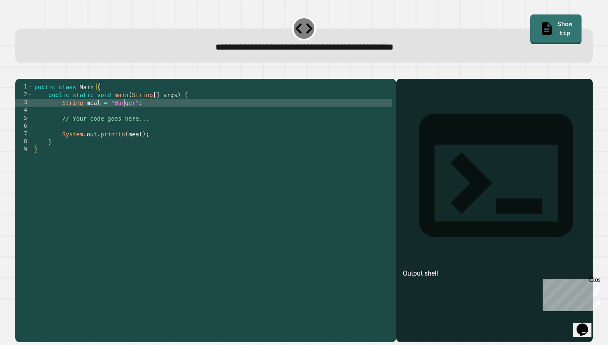
click at [124, 112] on div "public class Main { public static void main ( String [ ] args ) { String meal =…" at bounding box center [212, 208] width 359 height 251
type textarea "**********"
click at [19, 72] on icon "button" at bounding box center [19, 72] width 0 height 0
